Goal: Task Accomplishment & Management: Complete application form

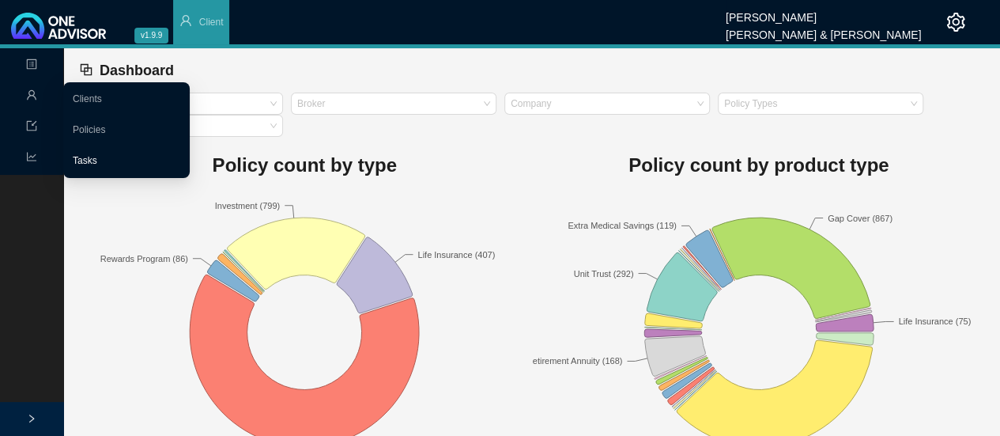
click at [97, 155] on link "Tasks" at bounding box center [85, 160] width 25 height 11
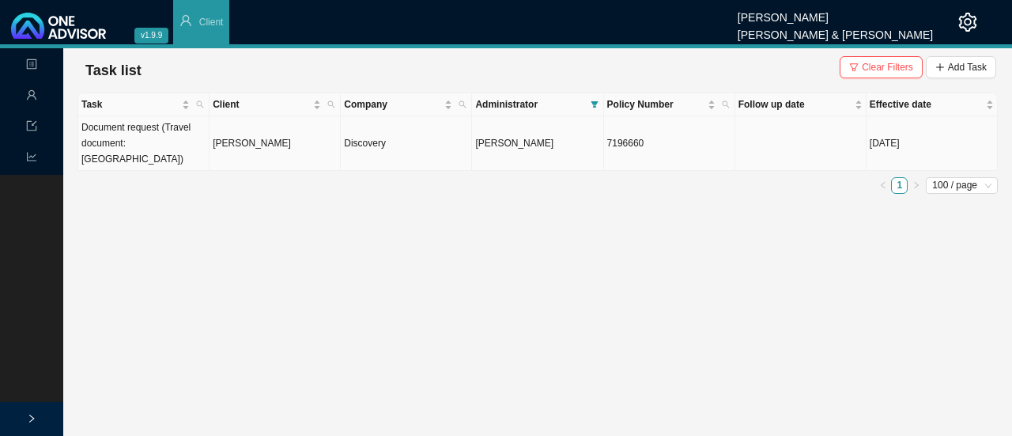
click at [216, 140] on td "[PERSON_NAME]" at bounding box center [275, 143] width 131 height 55
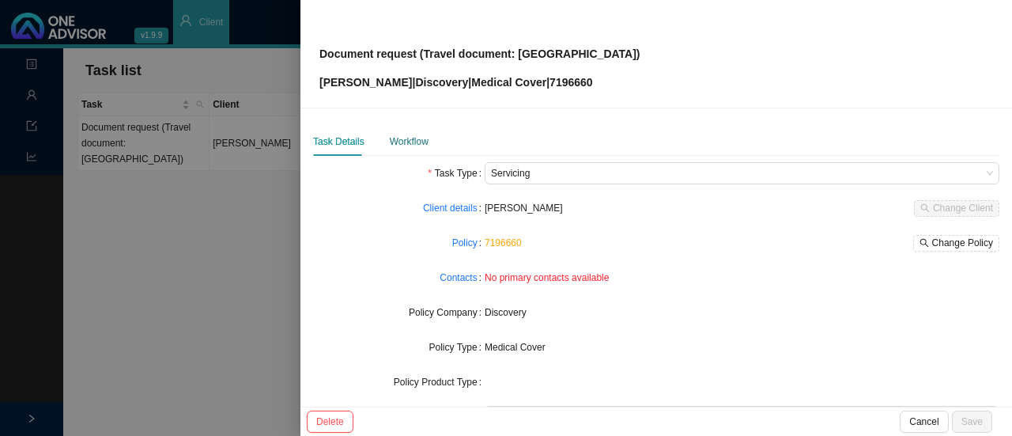
click at [417, 140] on div "Workflow" at bounding box center [409, 142] width 39 height 16
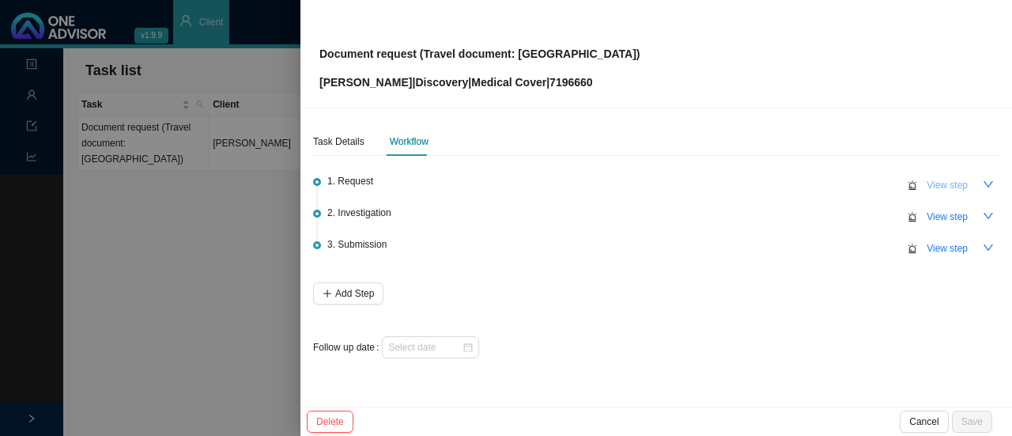
click at [971, 179] on button "View step" at bounding box center [947, 185] width 60 height 22
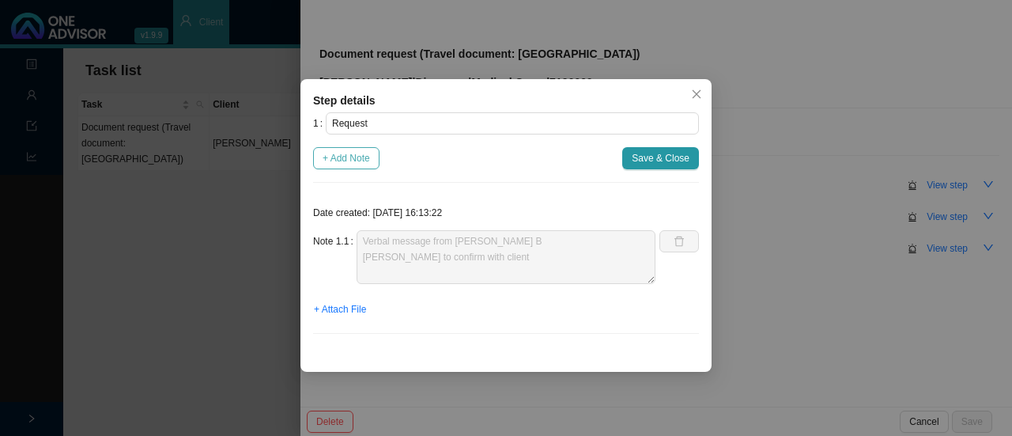
click at [346, 155] on span "+ Add Note" at bounding box center [346, 158] width 47 height 16
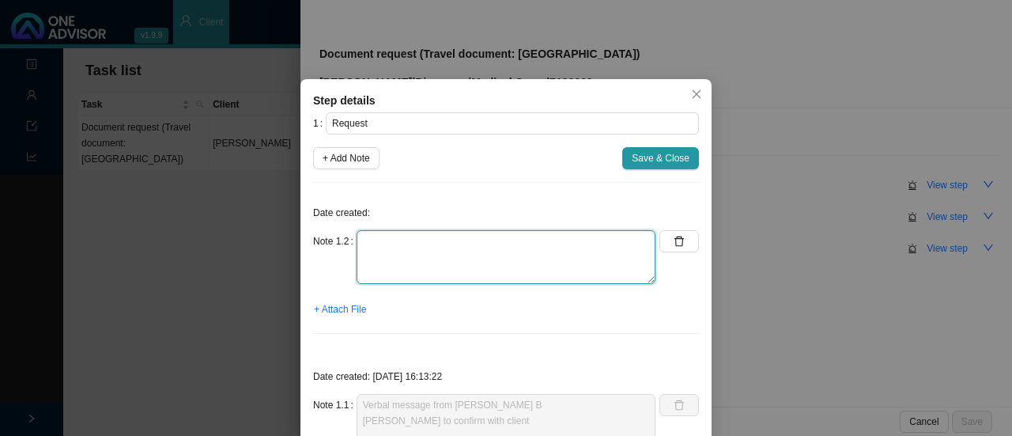
click at [380, 247] on textarea at bounding box center [506, 257] width 299 height 54
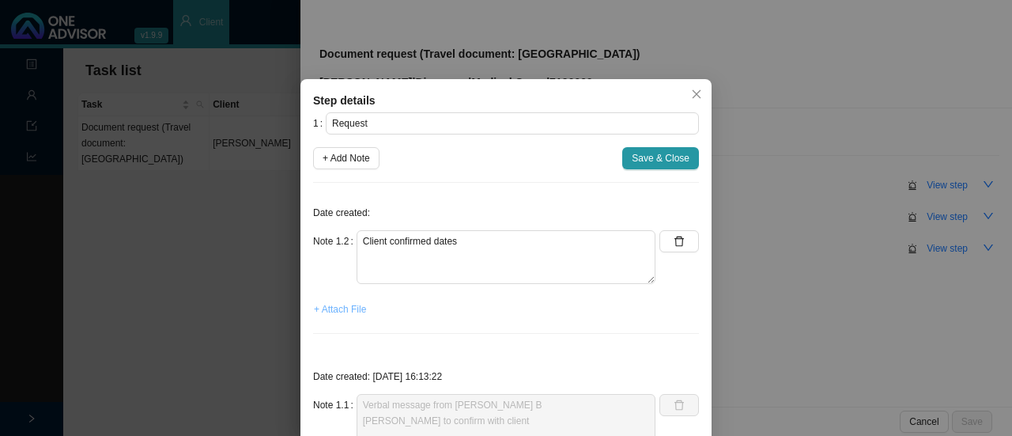
click at [325, 317] on button "+ Attach File" at bounding box center [340, 309] width 54 height 22
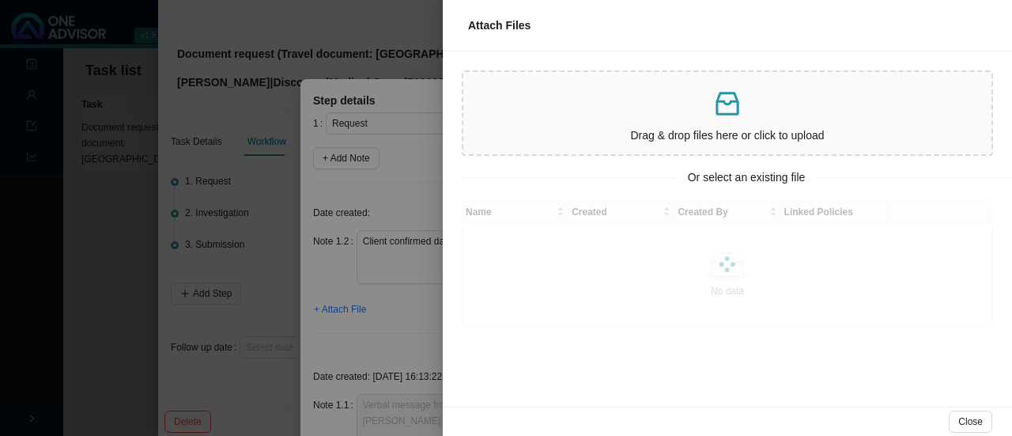
click at [557, 133] on p "Drag & drop files here or click to upload" at bounding box center [728, 136] width 516 height 18
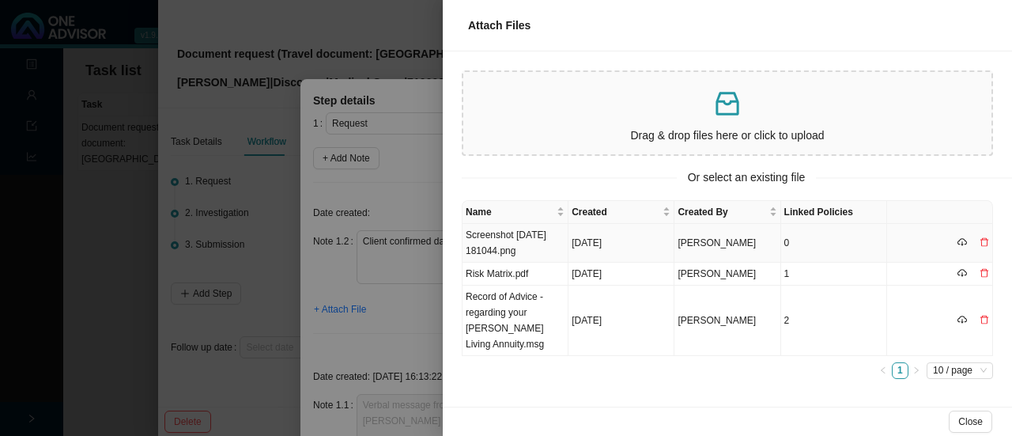
click at [486, 249] on td "Screenshot [DATE] 181044.png" at bounding box center [516, 243] width 106 height 39
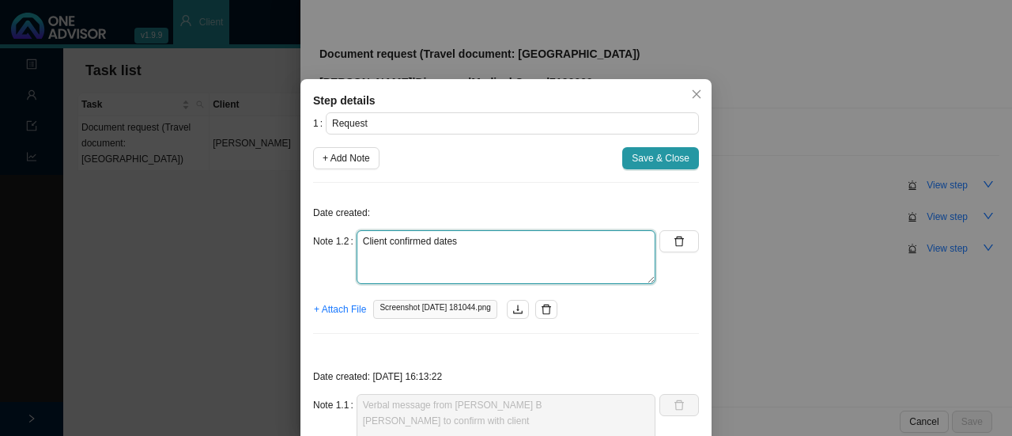
click at [471, 238] on textarea "Client confirmed dates" at bounding box center [506, 257] width 299 height 54
paste textarea "From the [DATE] till [DATE], and I am going alone with my Son"
click at [396, 255] on textarea "Client confirmed dates 'From the [DATE] till [DATE], and I am going alone with …" at bounding box center [506, 257] width 299 height 54
click at [397, 255] on textarea "Client confirmed dates 'From the [DATE] till [DATE], and I am going alone with …" at bounding box center [506, 257] width 299 height 54
drag, startPoint x: 489, startPoint y: 259, endPoint x: 652, endPoint y: 251, distance: 163.9
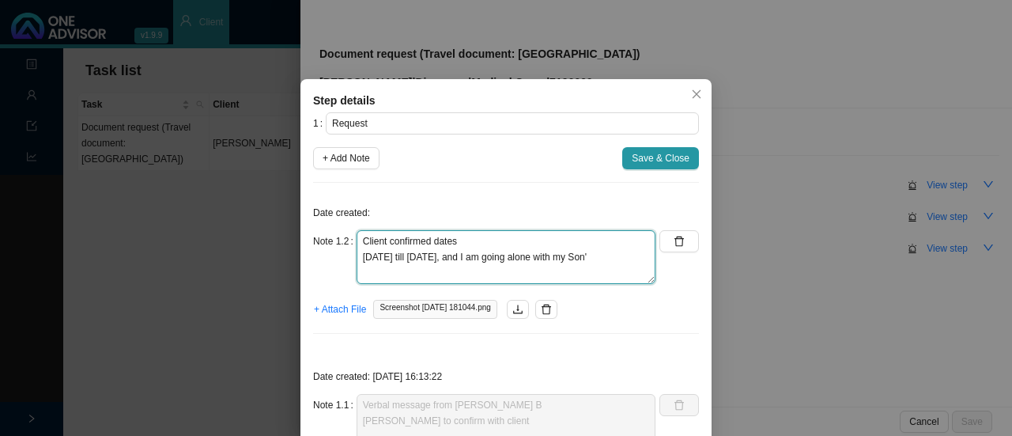
click at [652, 251] on div "Note 1.2 Client confirmed dates [DATE] till [DATE], and I am going alone with m…" at bounding box center [506, 263] width 386 height 66
type textarea "Client confirmed dates [DATE] till [DATE] Travelling with his son"
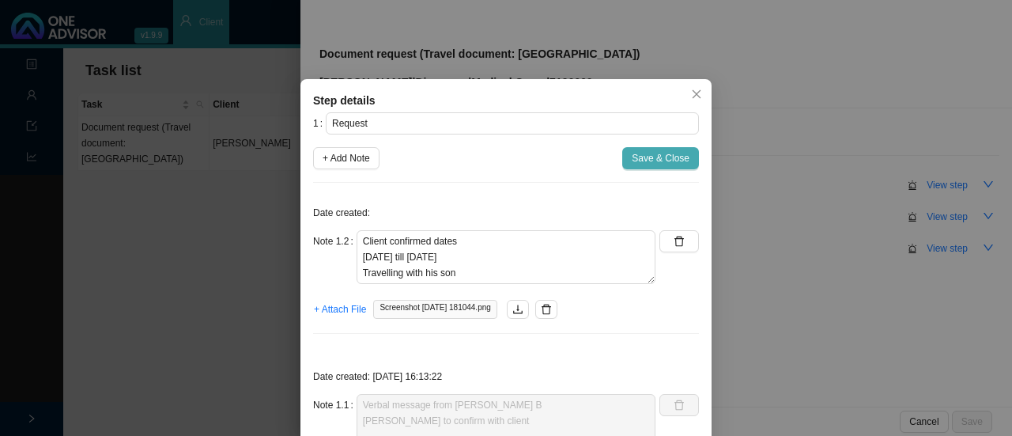
click at [642, 163] on span "Save & Close" at bounding box center [661, 158] width 58 height 16
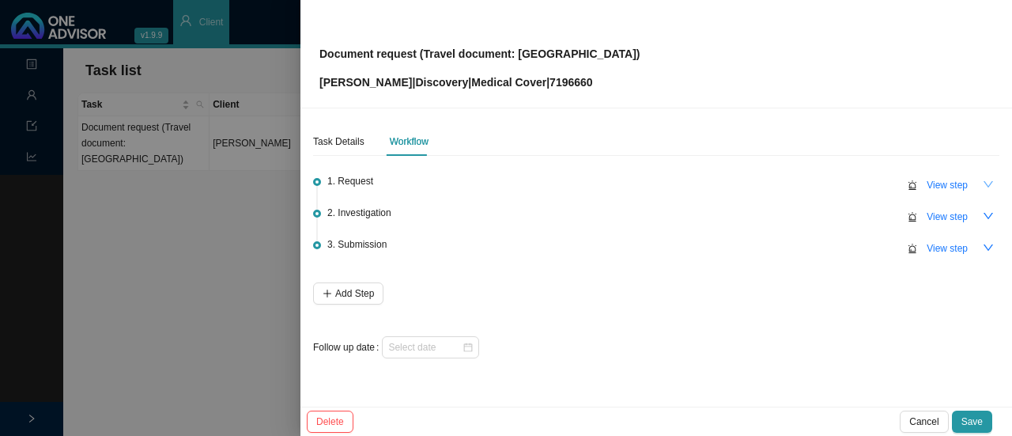
click at [985, 182] on icon "down" at bounding box center [988, 184] width 9 height 6
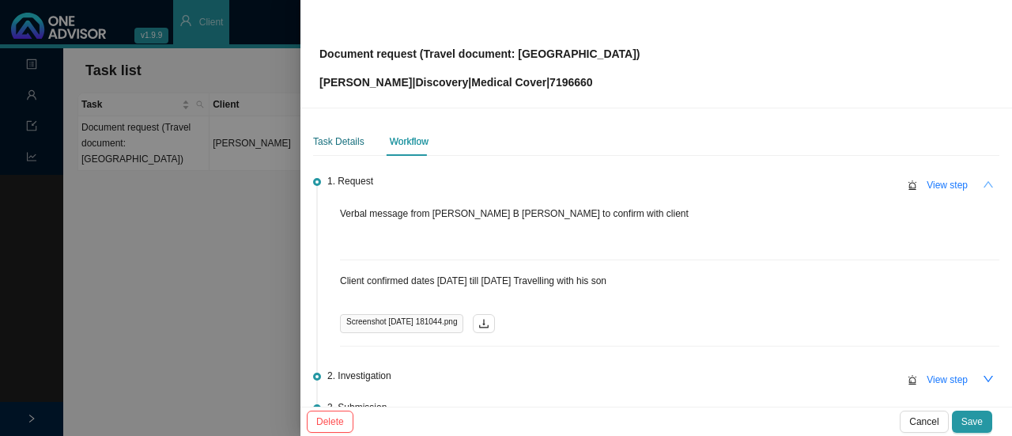
click at [325, 147] on div "Task Details" at bounding box center [338, 142] width 51 height 16
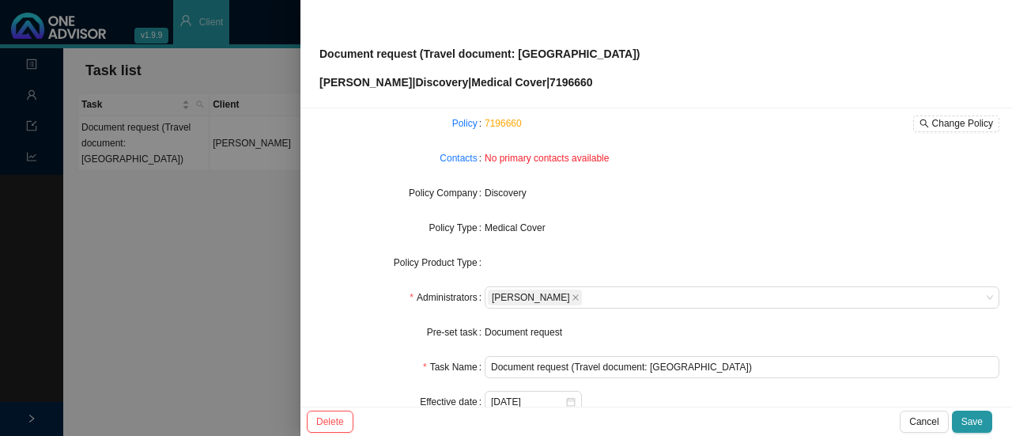
scroll to position [178, 0]
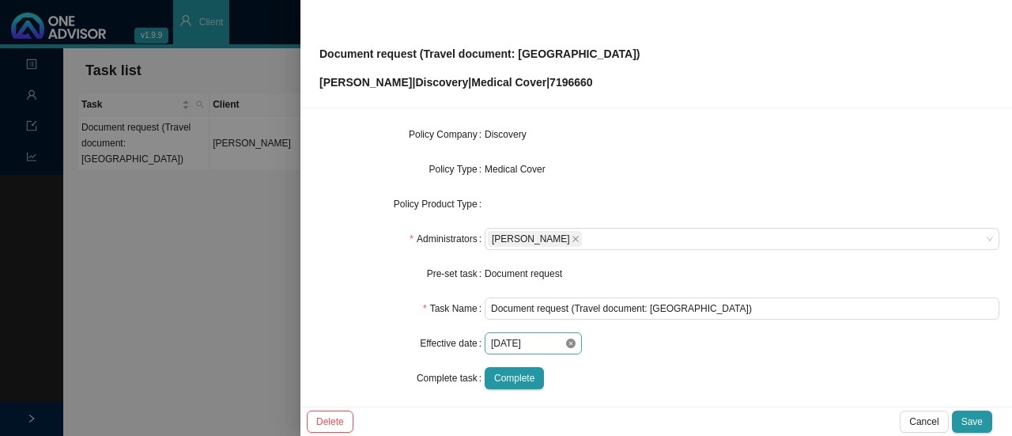
click at [568, 346] on icon "close-circle" at bounding box center [570, 342] width 9 height 9
click at [568, 346] on div at bounding box center [533, 343] width 85 height 16
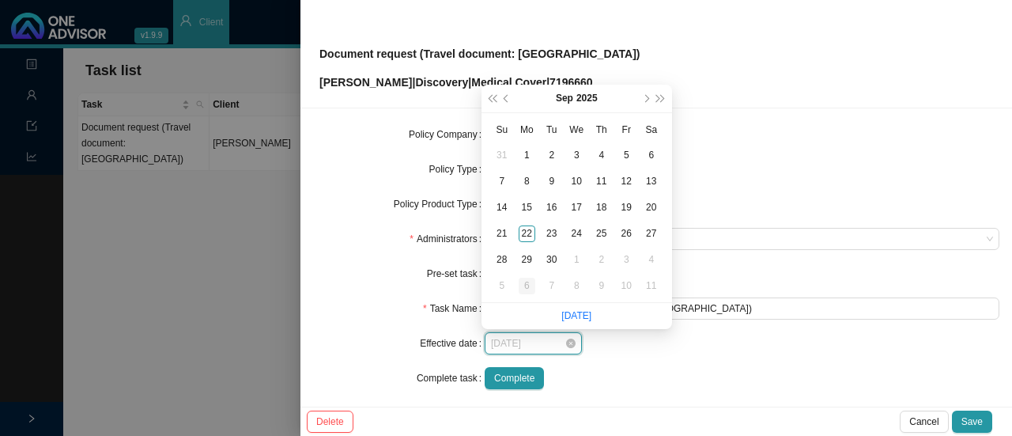
type input "[DATE]"
click at [537, 281] on td "6" at bounding box center [527, 286] width 25 height 26
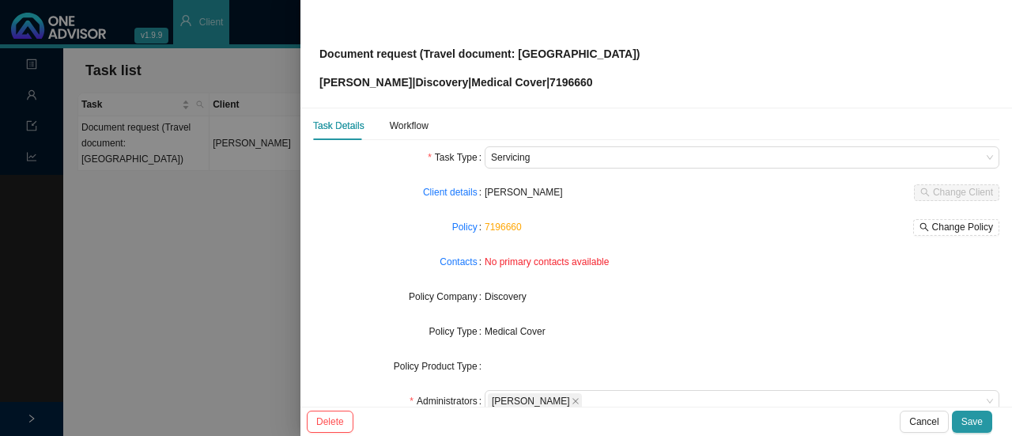
scroll to position [15, 0]
click at [411, 135] on div "Workflow" at bounding box center [409, 126] width 39 height 28
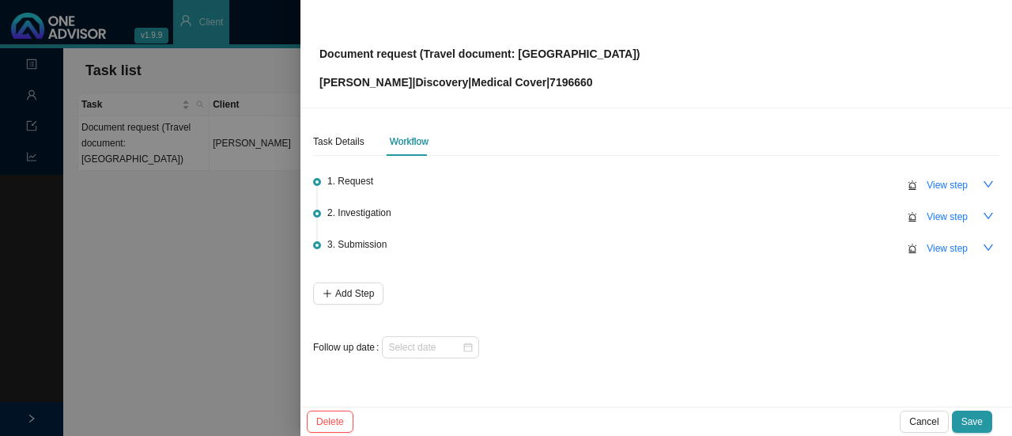
scroll to position [0, 0]
click at [347, 148] on div "Task Details" at bounding box center [338, 142] width 51 height 16
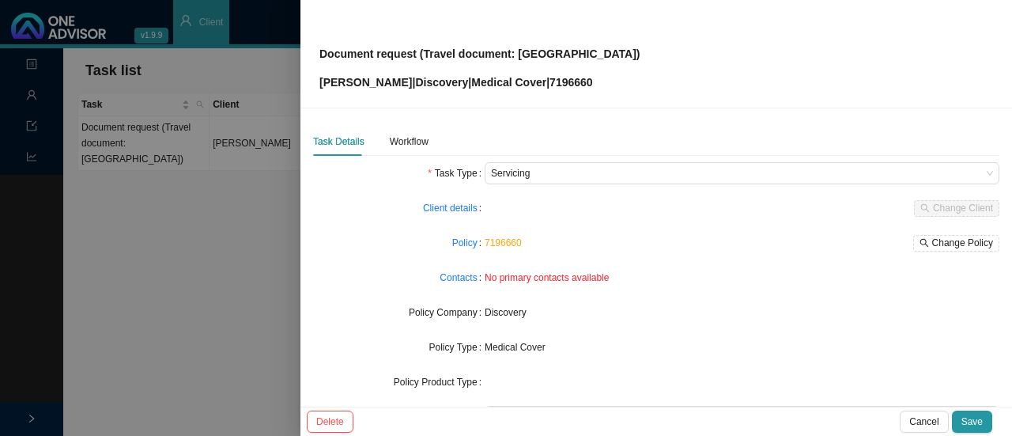
scroll to position [185, 0]
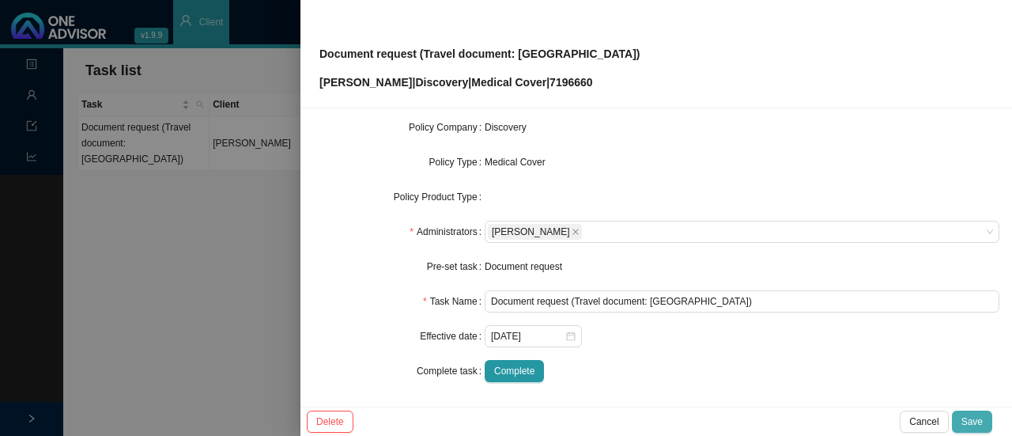
click at [980, 417] on span "Save" at bounding box center [971, 422] width 21 height 16
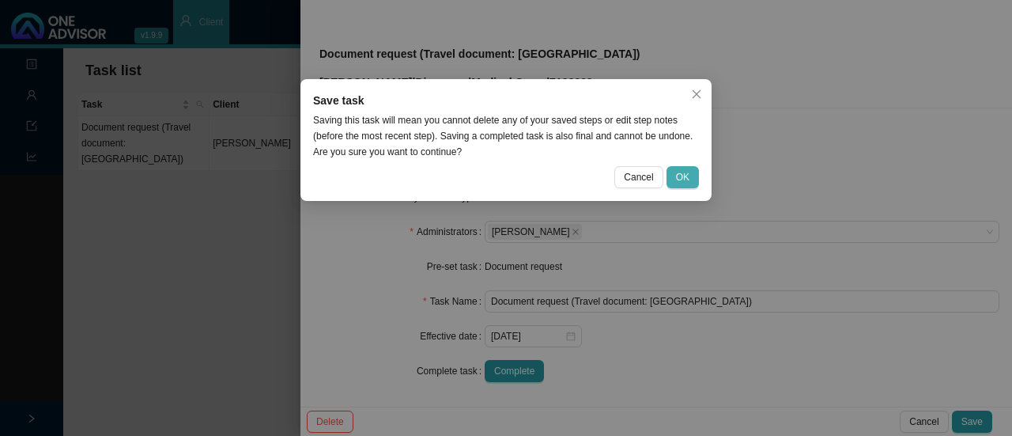
click at [675, 174] on button "OK" at bounding box center [683, 177] width 32 height 22
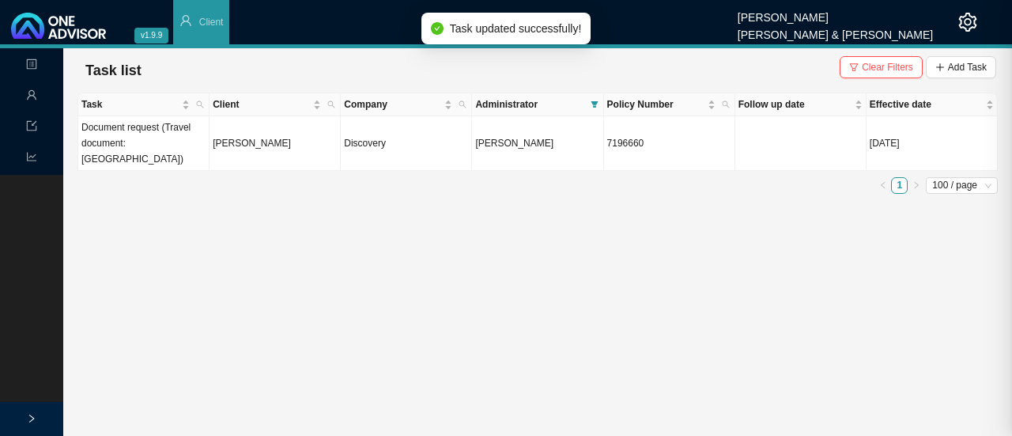
scroll to position [168, 0]
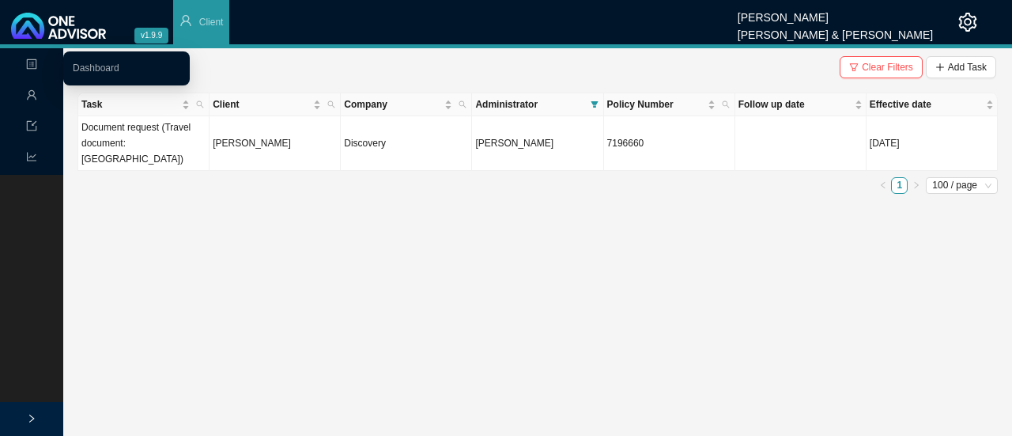
click at [32, 65] on icon "profile" at bounding box center [31, 64] width 11 height 11
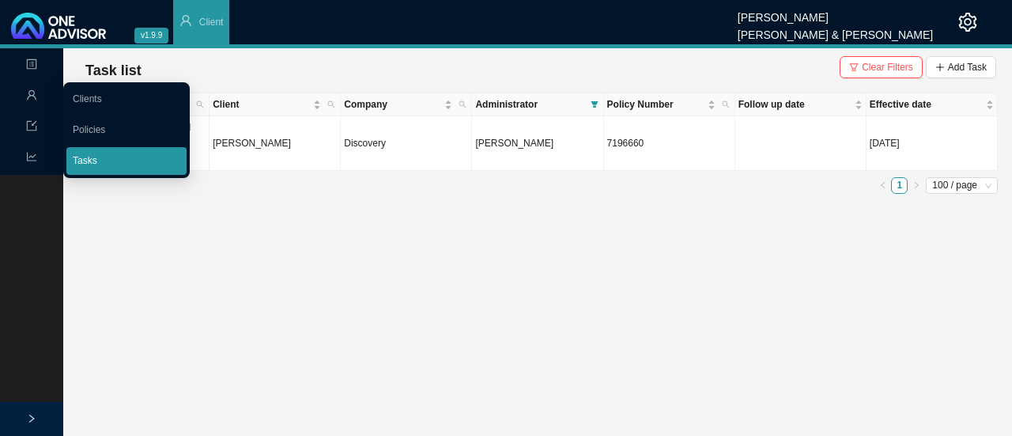
click at [86, 157] on link "Tasks" at bounding box center [85, 160] width 25 height 11
click at [94, 104] on link "Clients" at bounding box center [87, 98] width 29 height 11
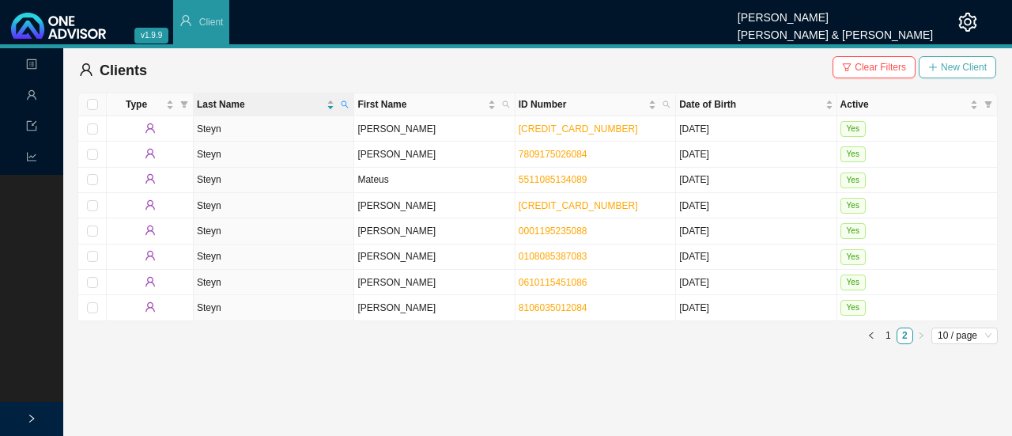
click at [955, 62] on span "New Client" at bounding box center [964, 67] width 46 height 16
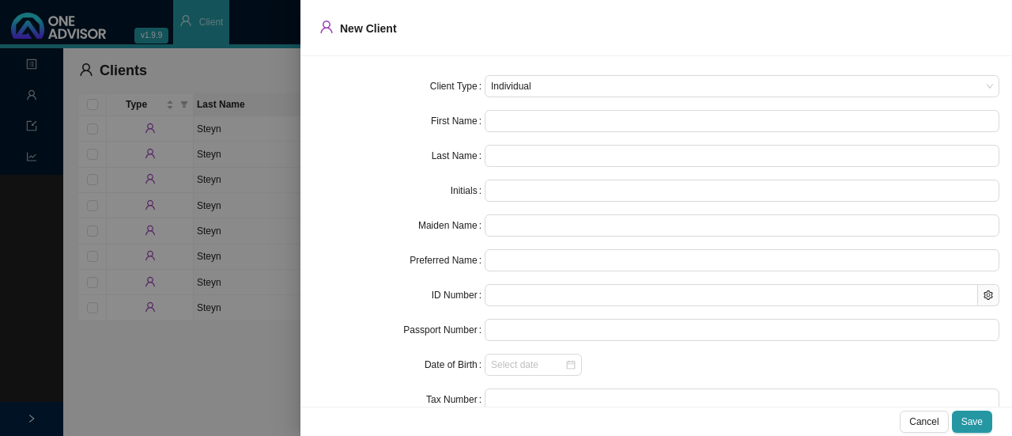
click at [155, 364] on div at bounding box center [506, 218] width 1012 height 436
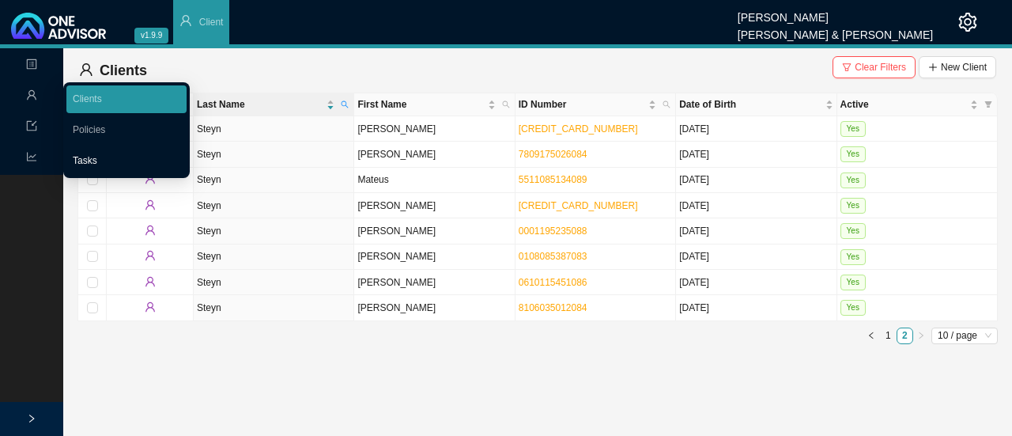
click at [95, 163] on link "Tasks" at bounding box center [85, 160] width 25 height 11
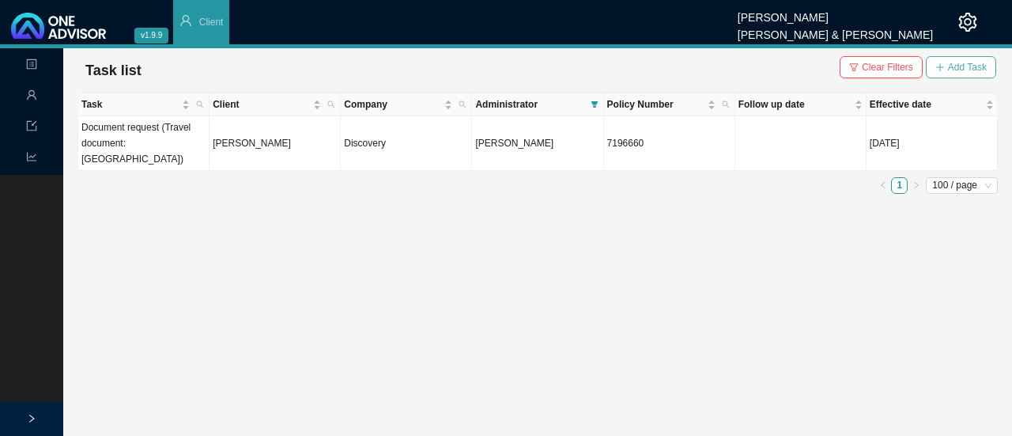
click at [961, 61] on span "Add Task" at bounding box center [967, 67] width 39 height 16
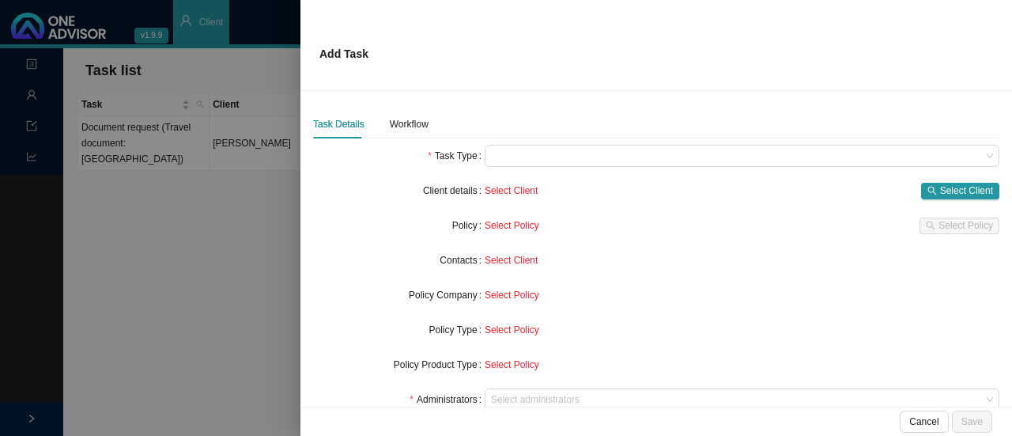
scroll to position [168, 0]
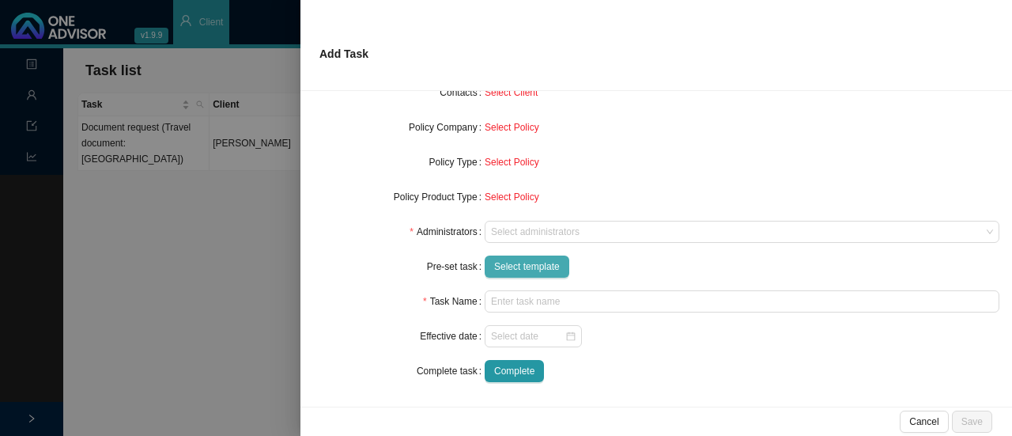
click at [519, 257] on button "Select template" at bounding box center [527, 266] width 85 height 22
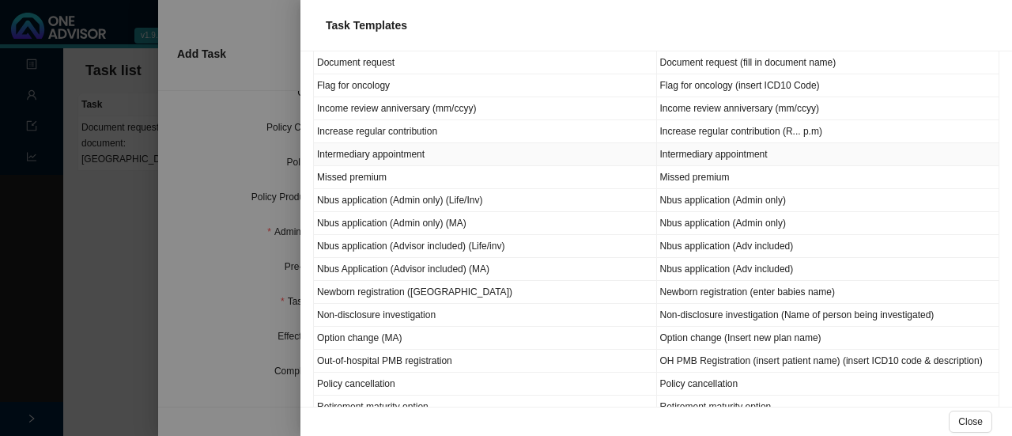
scroll to position [517, 0]
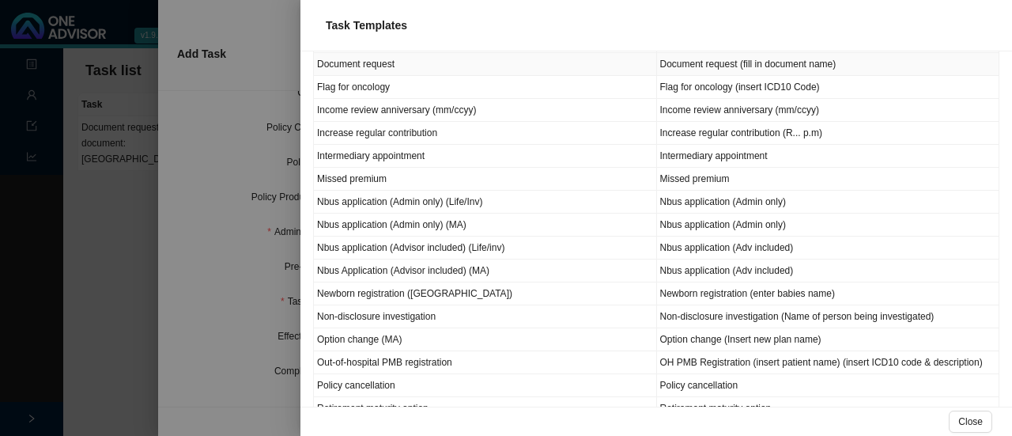
click at [352, 53] on td "Document request" at bounding box center [485, 64] width 343 height 23
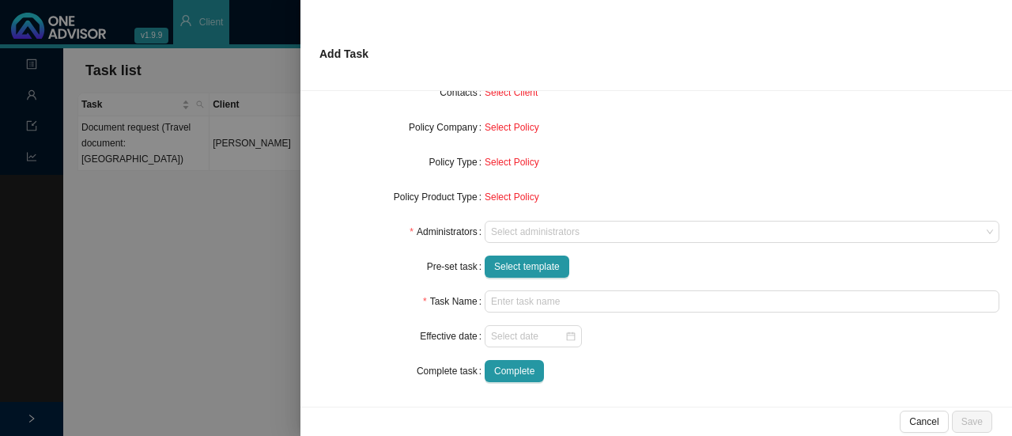
type input "Document request (fill in document name)"
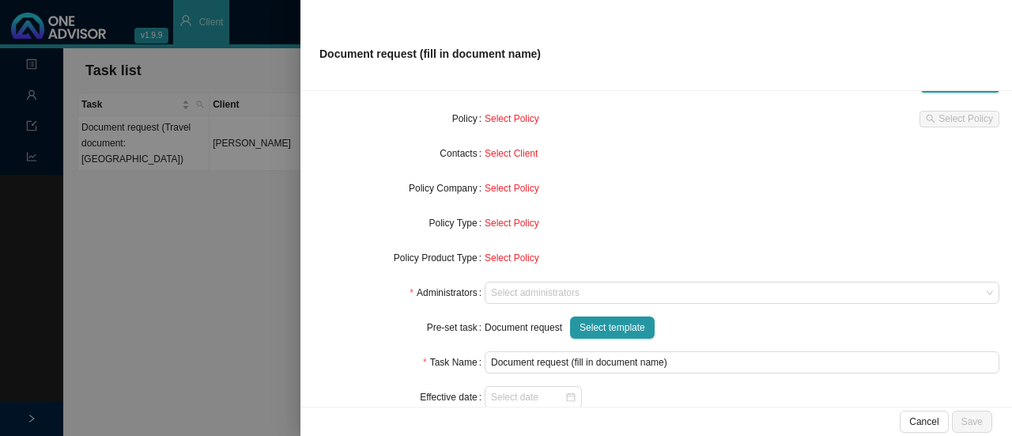
scroll to position [0, 0]
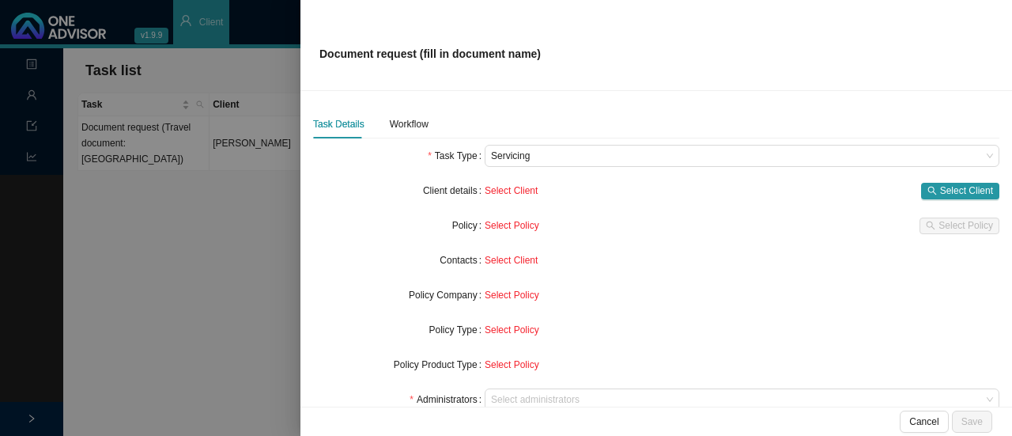
click at [958, 180] on div "Select Client Select Client" at bounding box center [742, 190] width 515 height 22
click at [940, 192] on span "Select Client" at bounding box center [966, 191] width 53 height 16
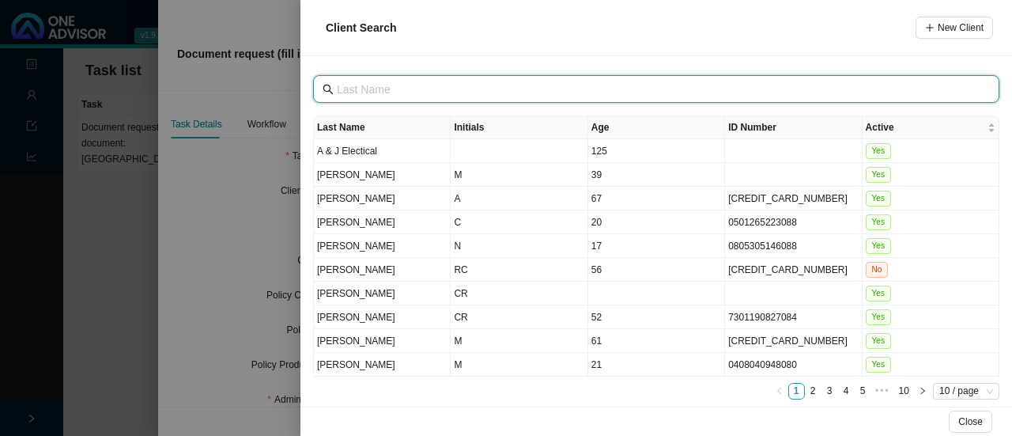
click at [377, 89] on input "text" at bounding box center [658, 89] width 642 height 17
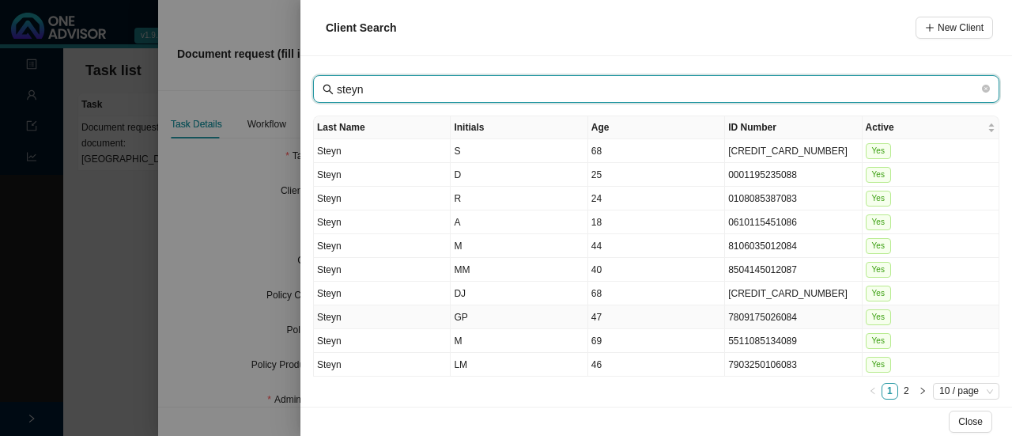
type input "steyn"
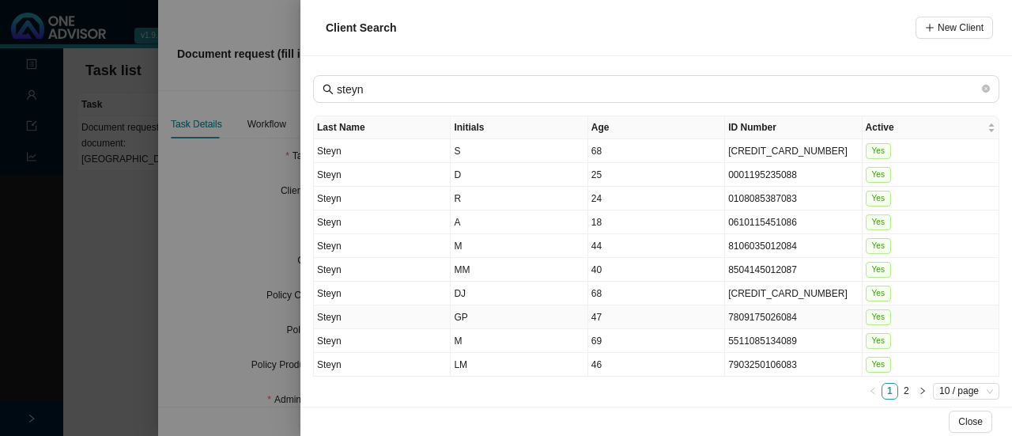
click at [612, 305] on td "47" at bounding box center [656, 317] width 137 height 24
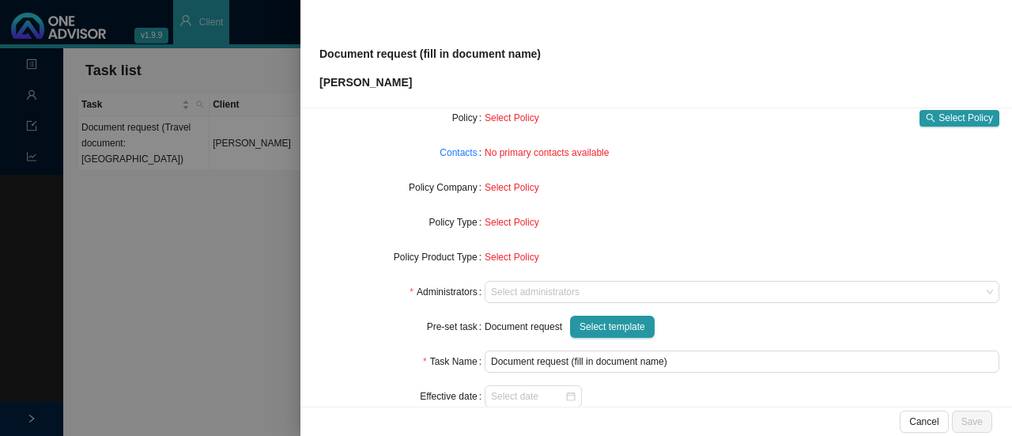
scroll to position [126, 0]
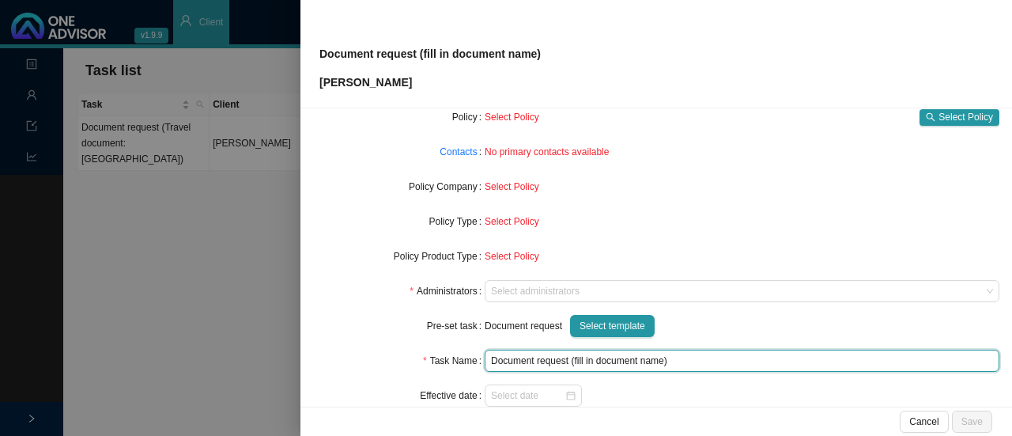
click at [640, 370] on input "Document request (fill in document name)" at bounding box center [742, 360] width 515 height 22
drag, startPoint x: 661, startPoint y: 365, endPoint x: 571, endPoint y: 363, distance: 90.2
click at [571, 363] on input "Document request (fill in document name)" at bounding box center [742, 360] width 515 height 22
type input "Document request (Travel doc: [GEOGRAPHIC_DATA])"
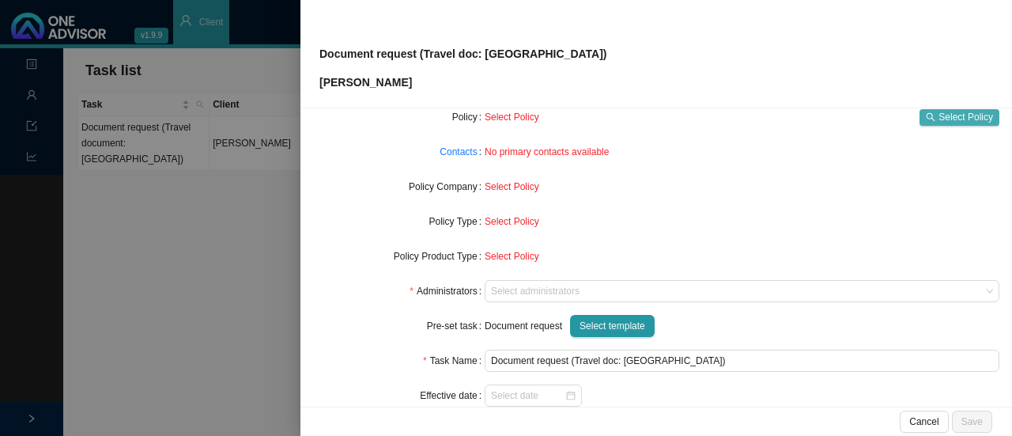
click at [939, 111] on span "Select Policy" at bounding box center [966, 117] width 55 height 16
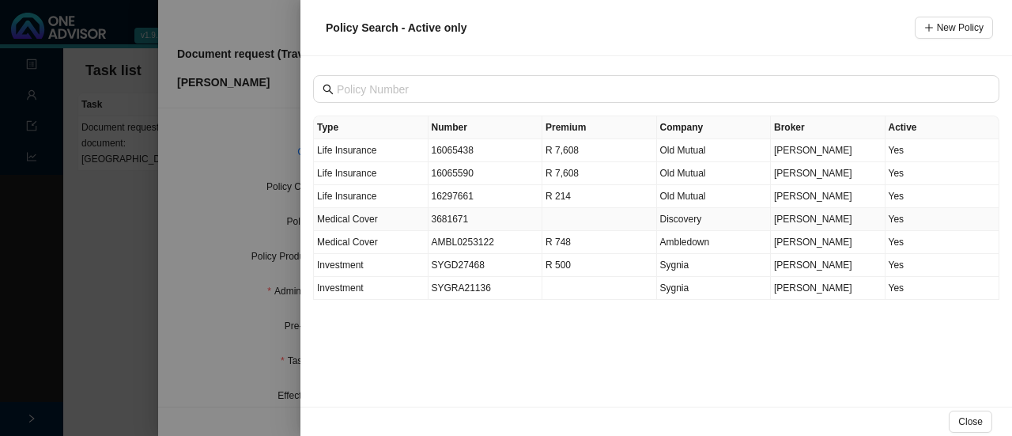
click at [454, 217] on td "3681671" at bounding box center [486, 219] width 115 height 23
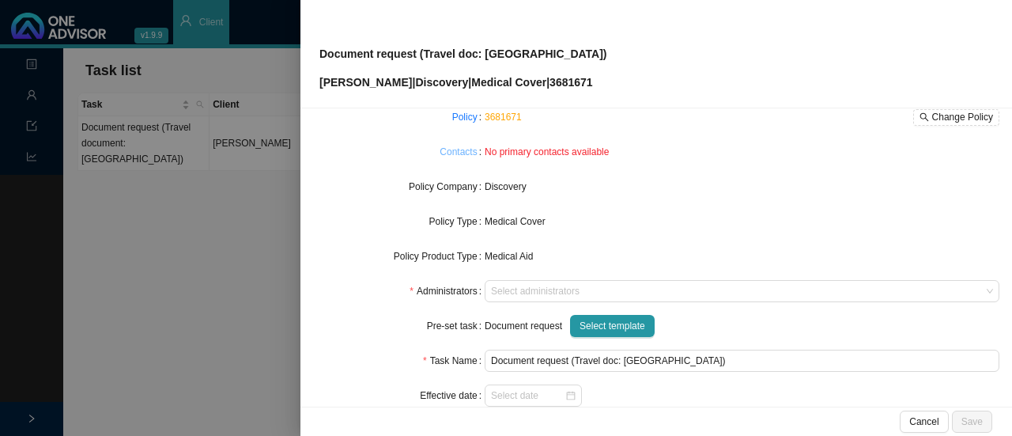
click at [453, 149] on link "Contacts" at bounding box center [458, 152] width 37 height 16
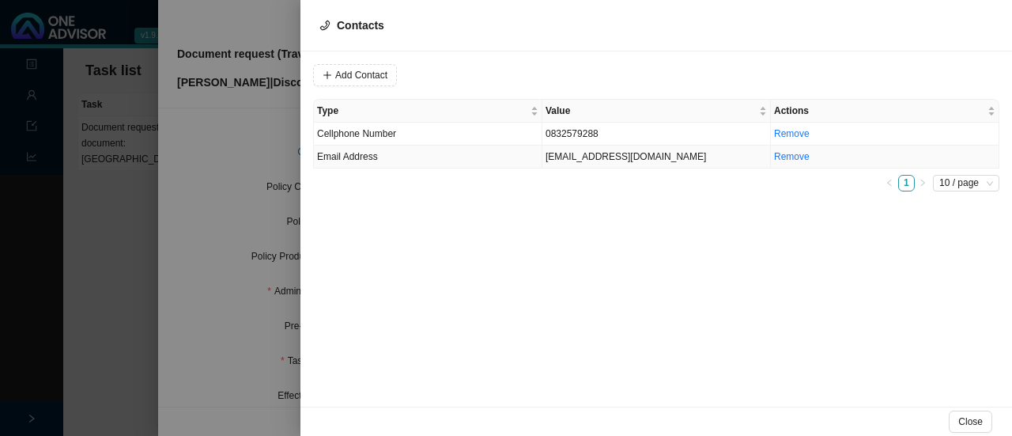
click at [583, 164] on td "[EMAIL_ADDRESS][DOMAIN_NAME]" at bounding box center [656, 156] width 229 height 23
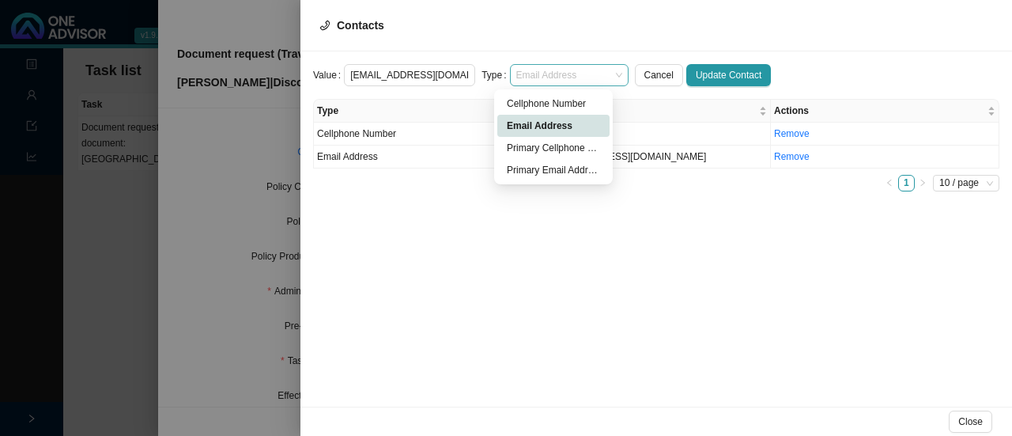
click at [538, 80] on span "Email Address" at bounding box center [569, 75] width 106 height 21
click at [529, 168] on div "Primary Email Address" at bounding box center [553, 170] width 93 height 16
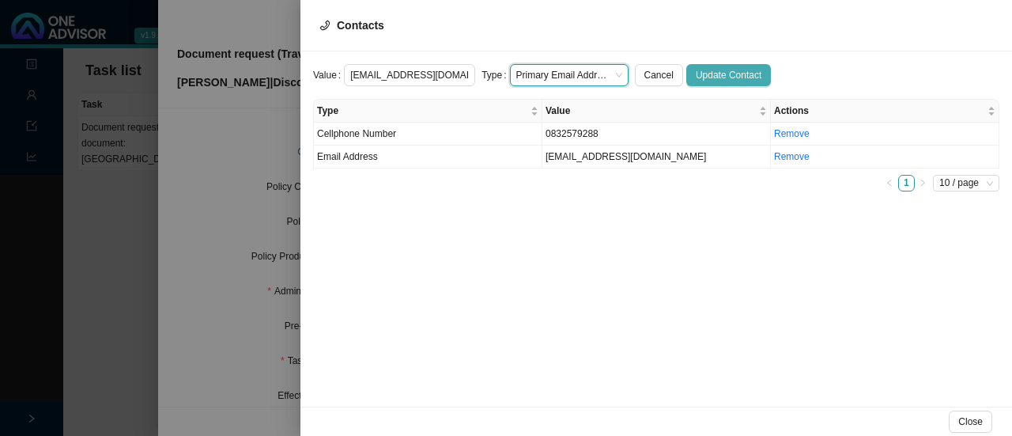
click at [724, 69] on span "Update Contact" at bounding box center [729, 75] width 66 height 16
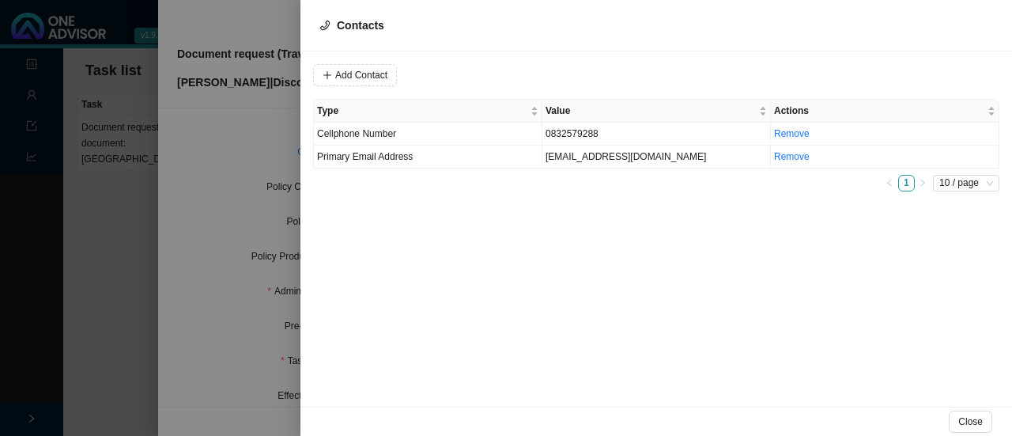
click at [648, 217] on div "Add Contact Type Value Actions Cellphone Number [PHONE_NUMBER] Remove Primary E…" at bounding box center [656, 228] width 712 height 355
click at [209, 120] on div at bounding box center [506, 218] width 1012 height 436
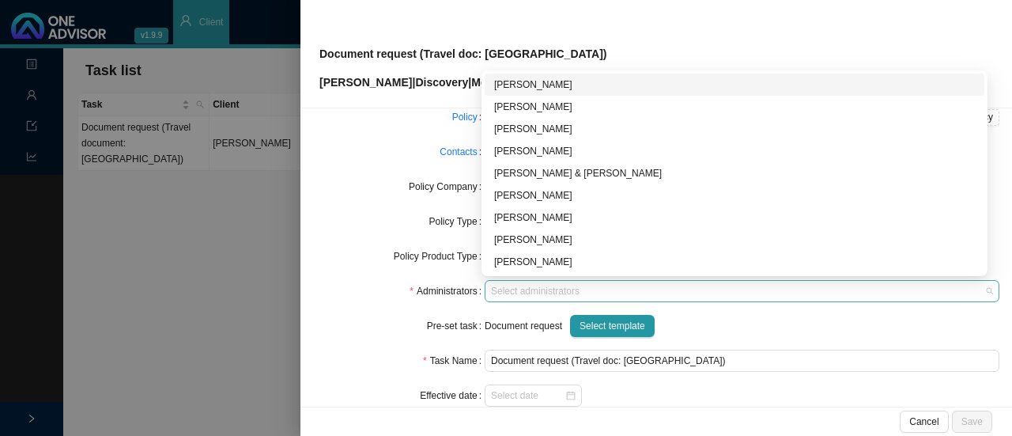
click at [505, 298] on div "Select administrators" at bounding box center [742, 291] width 515 height 22
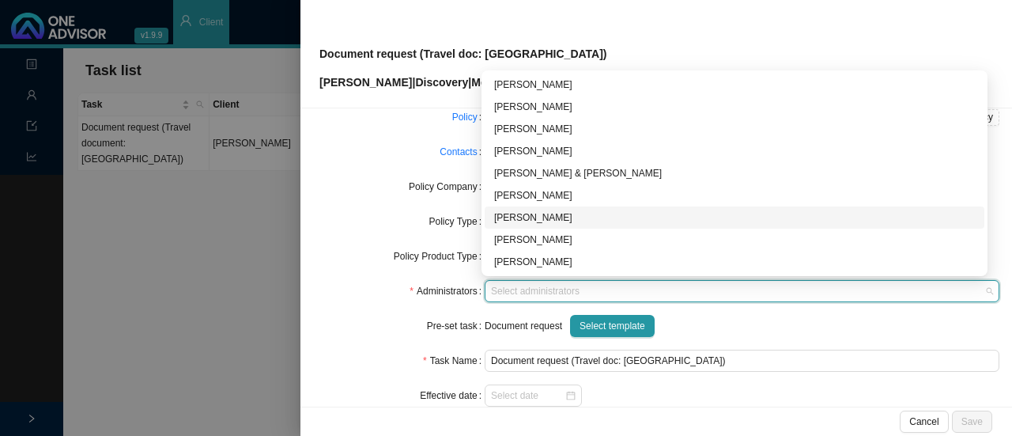
click at [539, 216] on div "[PERSON_NAME]" at bounding box center [734, 218] width 481 height 16
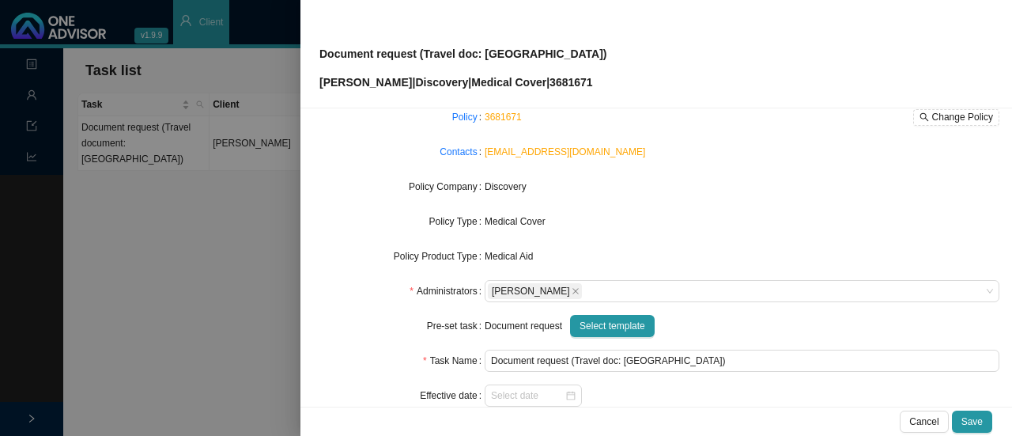
click at [346, 328] on div "Pre-set task" at bounding box center [399, 326] width 172 height 22
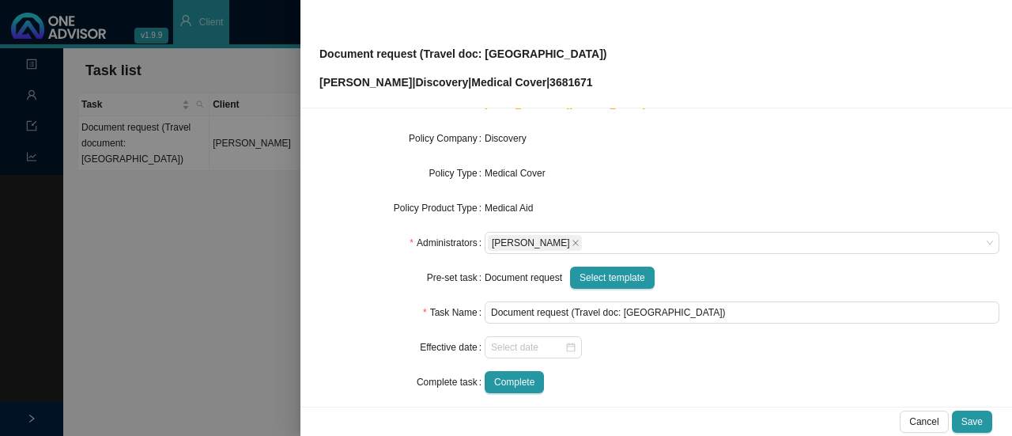
scroll to position [175, 0]
click at [566, 351] on div at bounding box center [533, 346] width 85 height 16
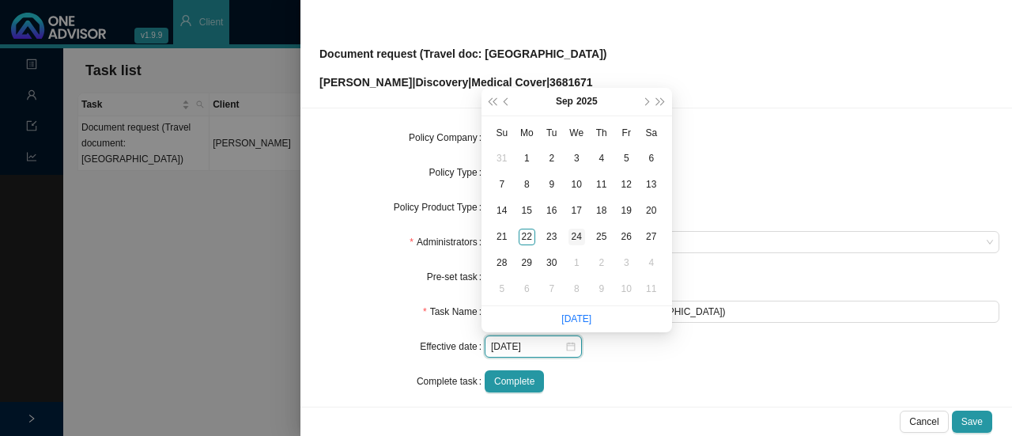
type input "[DATE]"
click at [527, 292] on div "6" at bounding box center [527, 289] width 17 height 17
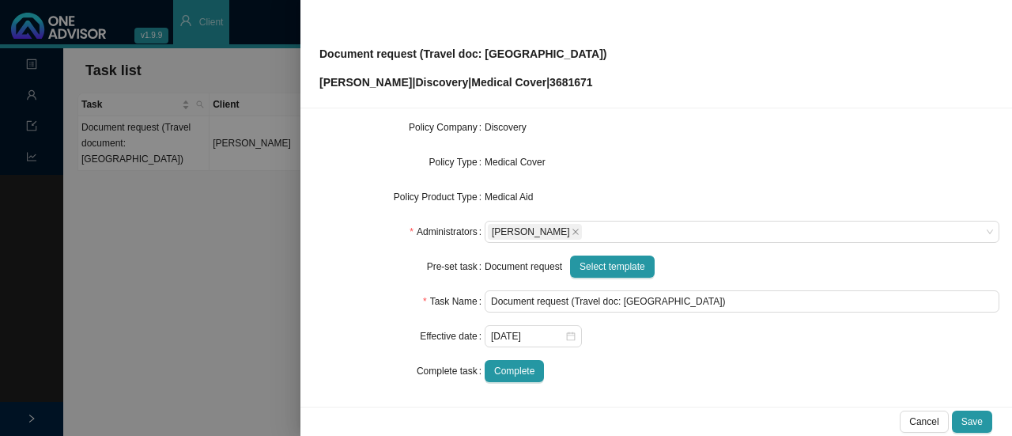
scroll to position [0, 0]
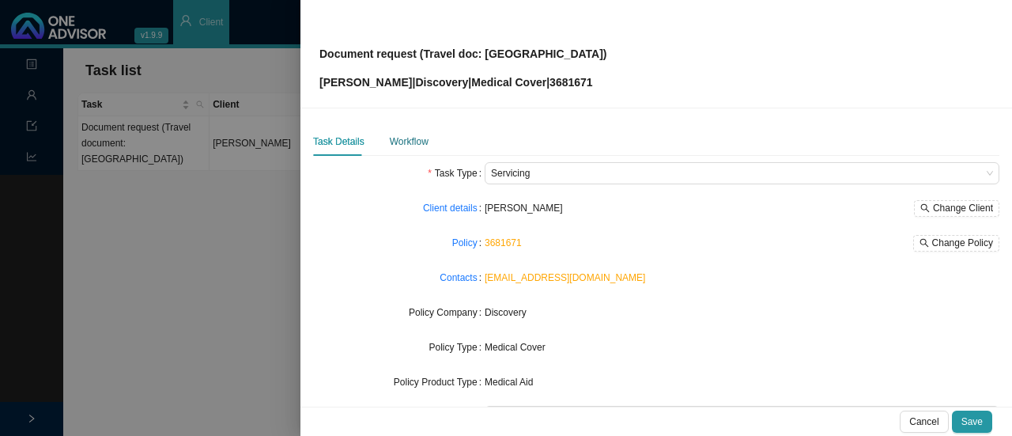
click at [397, 140] on div "Workflow" at bounding box center [409, 142] width 39 height 16
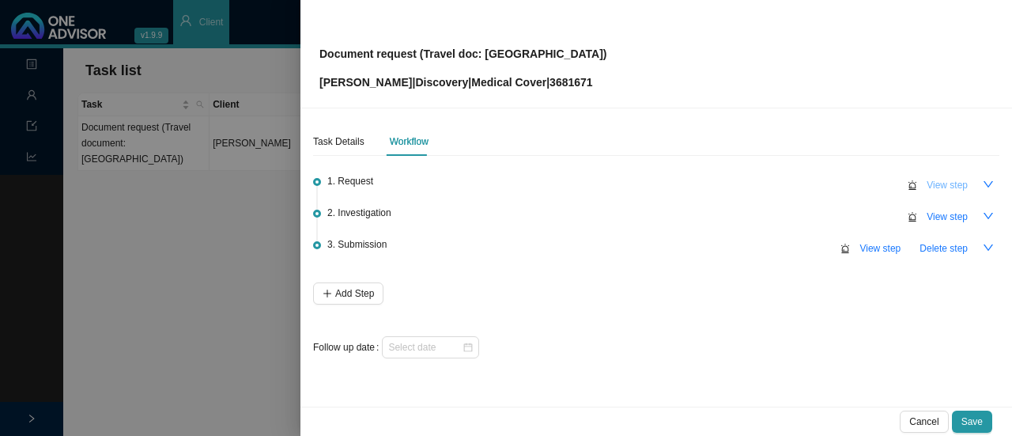
click at [973, 187] on button "View step" at bounding box center [947, 185] width 60 height 22
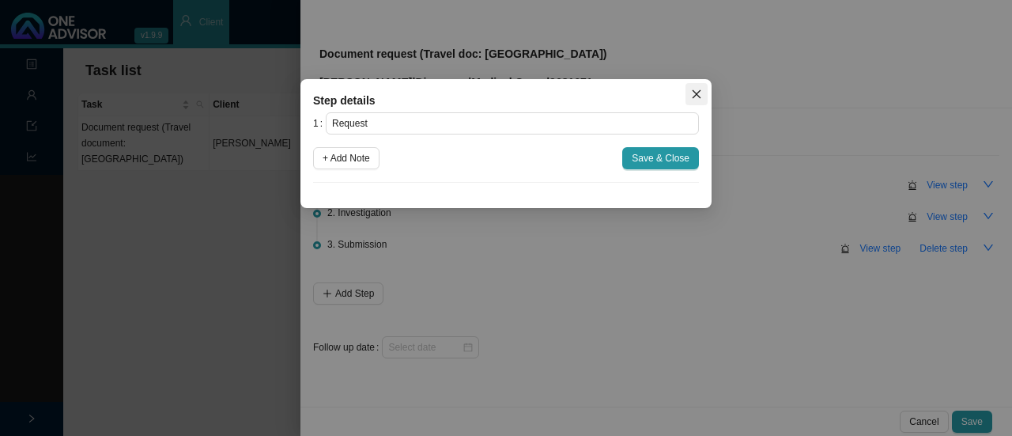
click at [696, 94] on icon "close" at bounding box center [697, 94] width 9 height 9
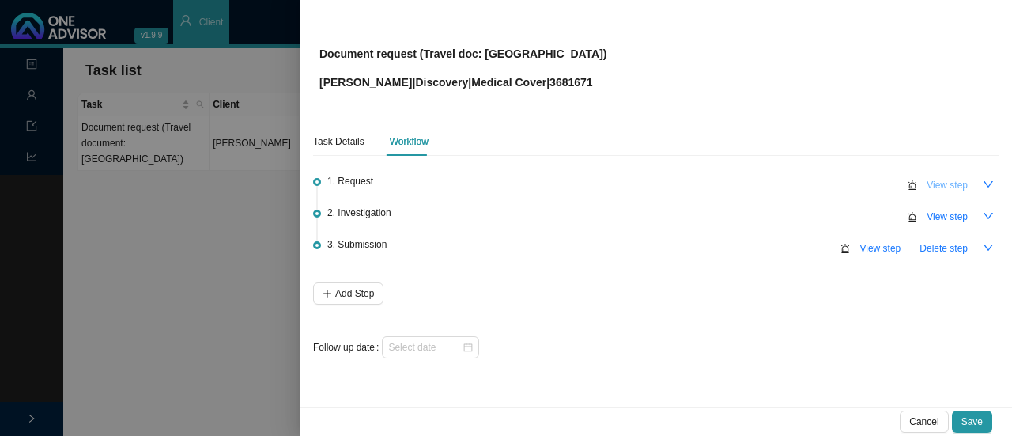
click at [935, 183] on span "View step" at bounding box center [947, 185] width 41 height 16
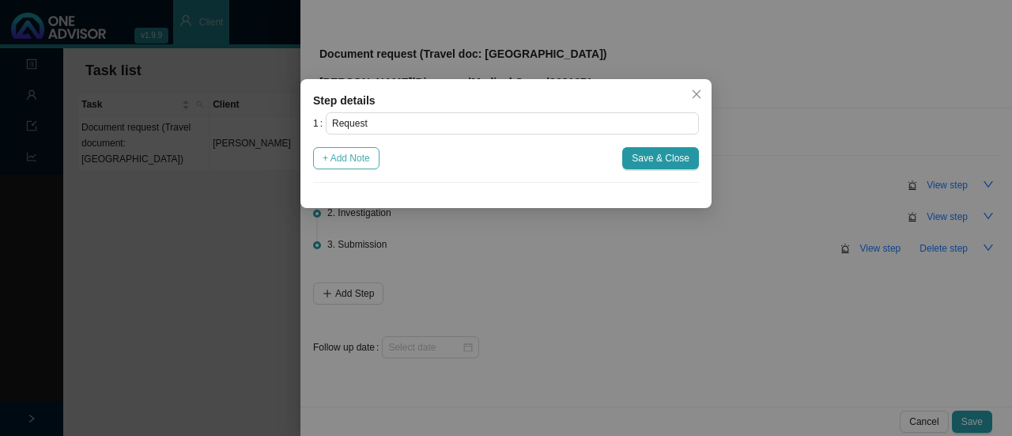
click at [336, 155] on span "+ Add Note" at bounding box center [346, 158] width 47 height 16
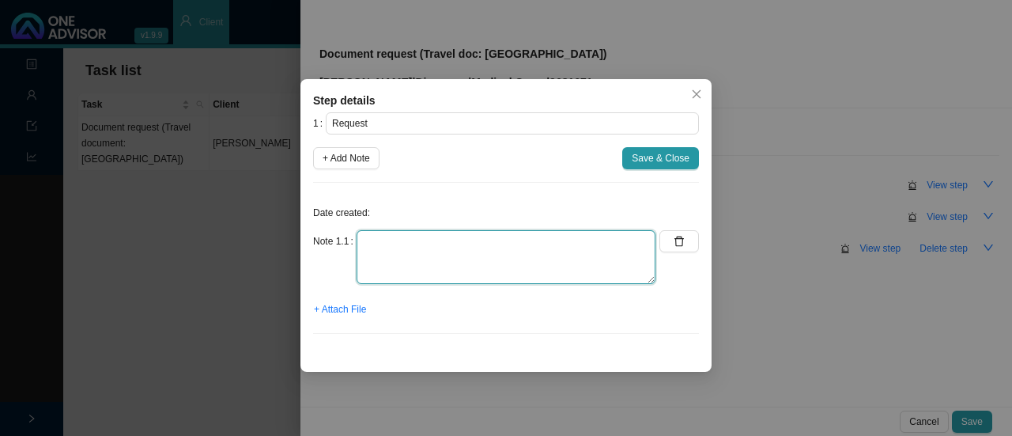
click at [389, 257] on textarea at bounding box center [506, 257] width 299 height 54
type textarea "[PERSON_NAME] - Verbal message Confirmed info with client"
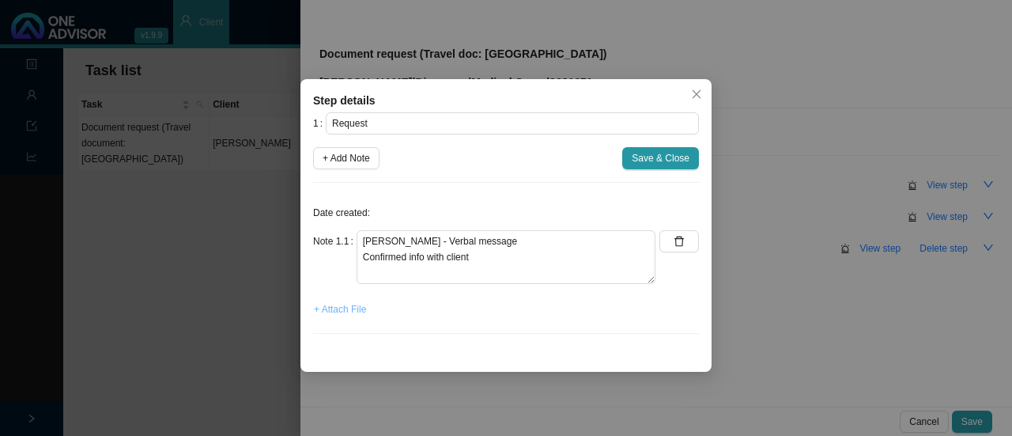
click at [340, 301] on span "+ Attach File" at bounding box center [340, 309] width 52 height 16
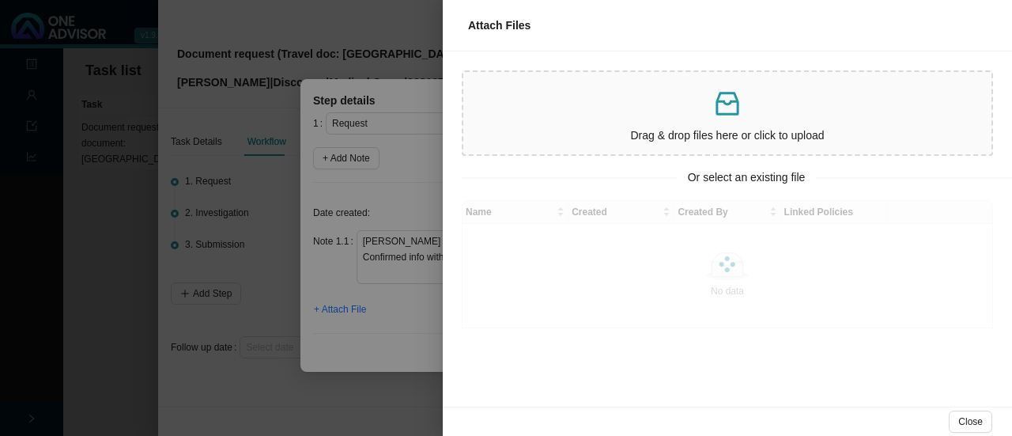
click at [669, 116] on p at bounding box center [728, 104] width 516 height 32
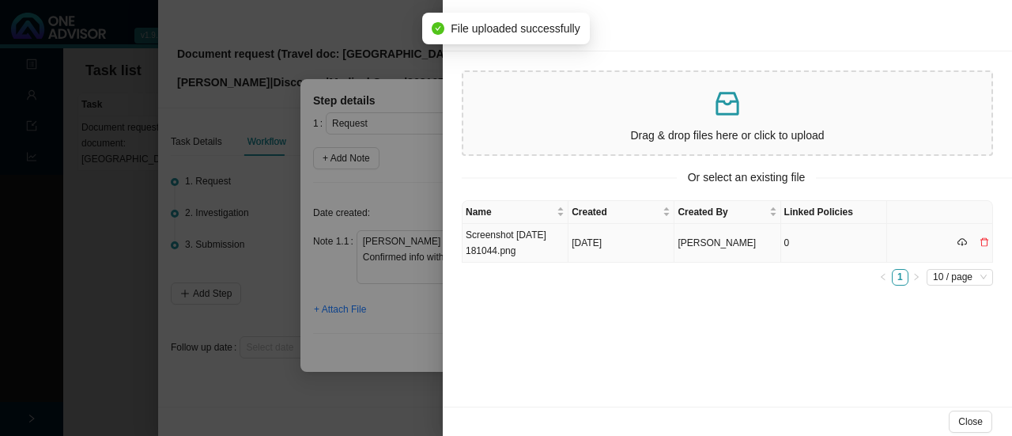
click at [519, 239] on td "Screenshot [DATE] 181044.png" at bounding box center [516, 243] width 106 height 39
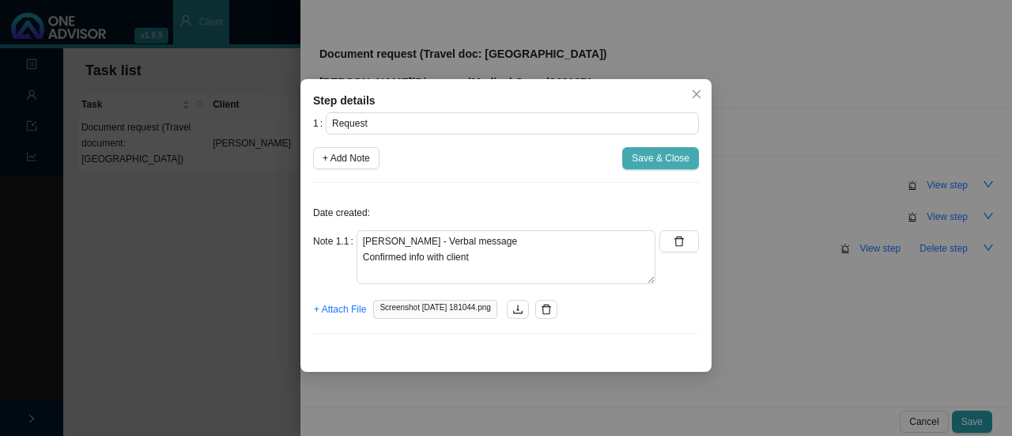
click at [670, 148] on button "Save & Close" at bounding box center [660, 158] width 77 height 22
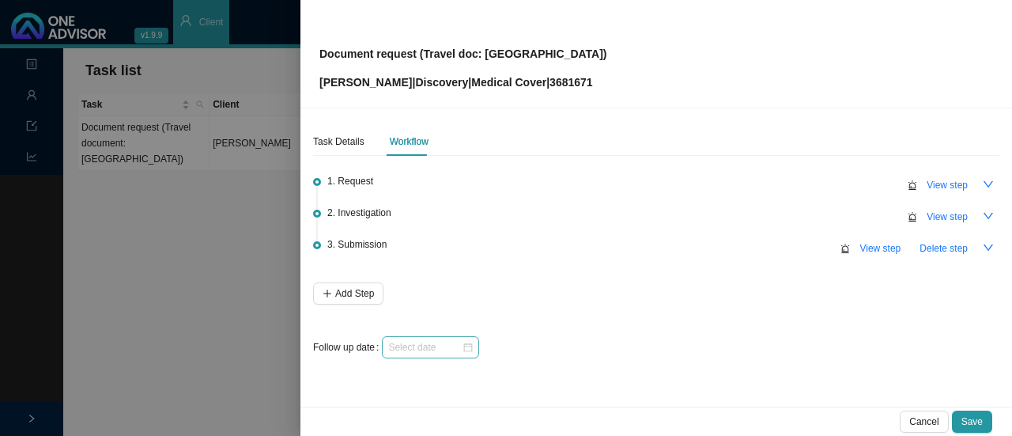
click at [470, 349] on div at bounding box center [430, 347] width 85 height 16
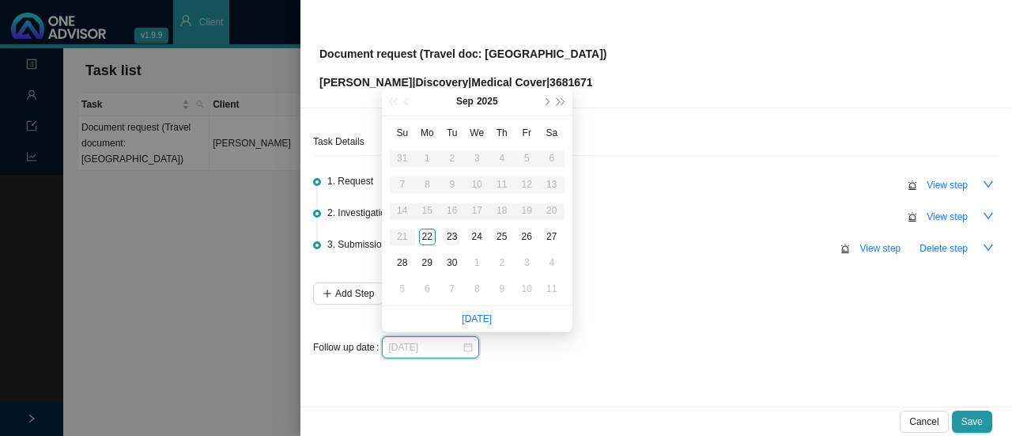
type input "[DATE]"
click at [451, 240] on div "23" at bounding box center [452, 237] width 17 height 17
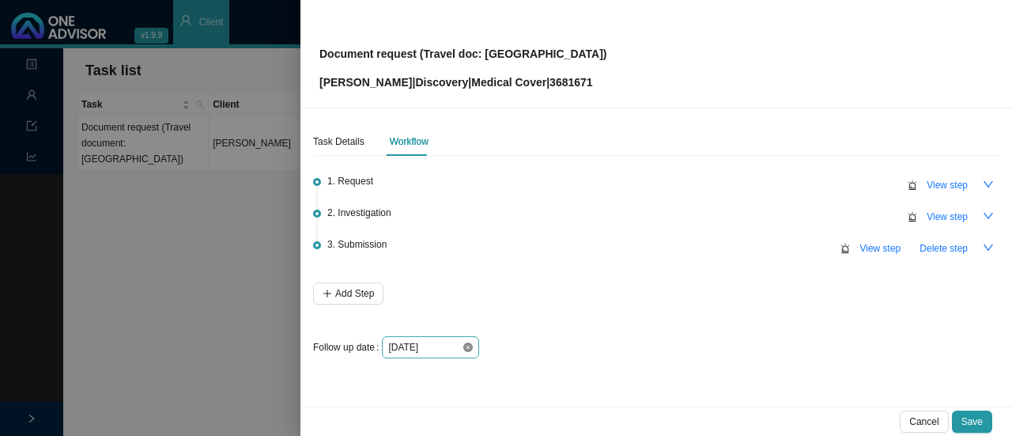
click at [468, 344] on icon "close-circle" at bounding box center [467, 346] width 9 height 9
click at [464, 351] on div at bounding box center [430, 347] width 85 height 16
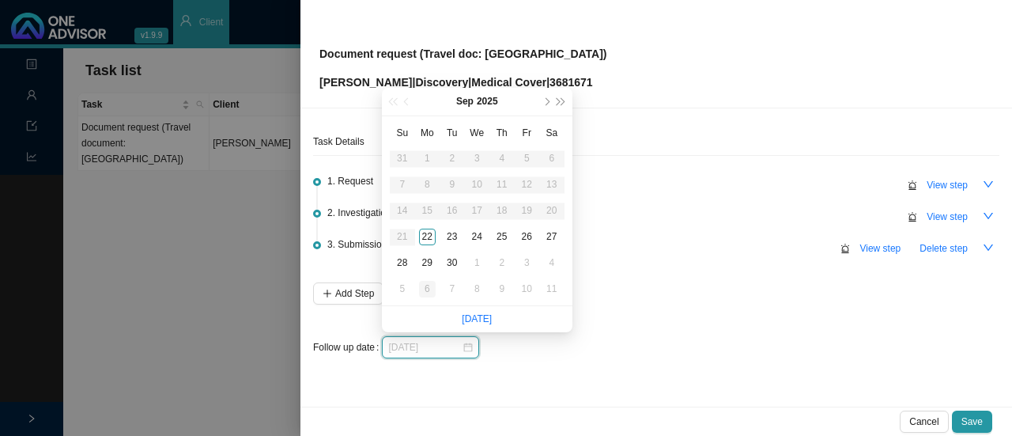
type input "[DATE]"
click at [417, 285] on td "6" at bounding box center [427, 289] width 25 height 26
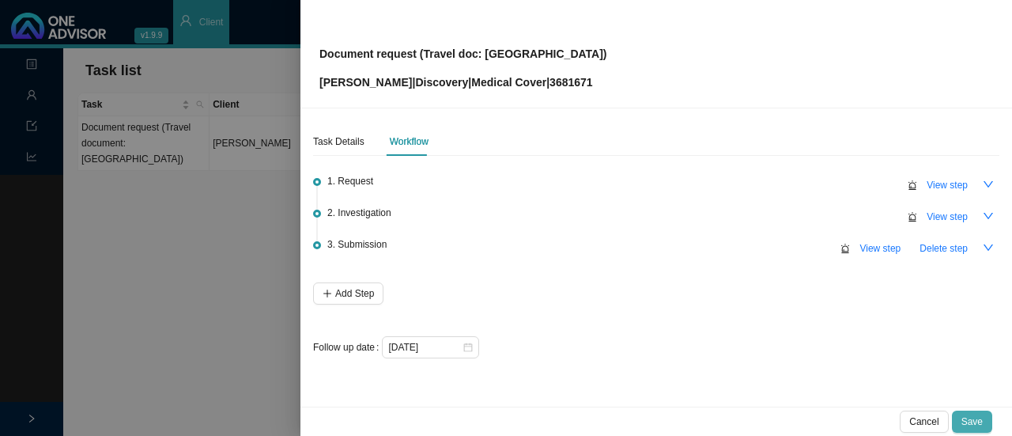
click at [976, 416] on span "Save" at bounding box center [971, 422] width 21 height 16
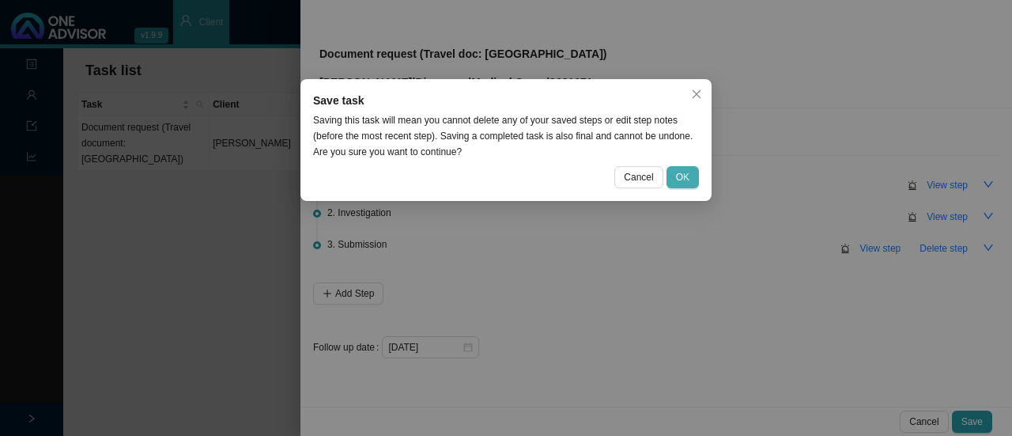
click at [683, 176] on span "OK" at bounding box center [682, 177] width 13 height 16
